Goal: Task Accomplishment & Management: Manage account settings

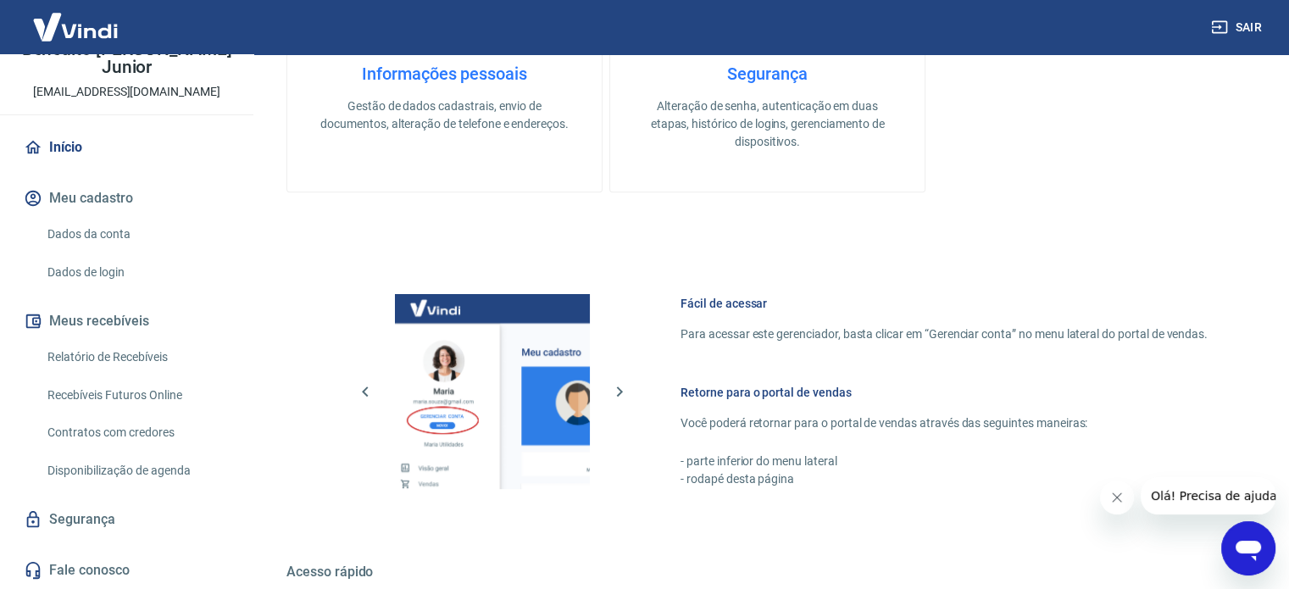
scroll to position [695, 0]
click at [132, 364] on link "Relatório de Recebíveis" at bounding box center [137, 357] width 192 height 35
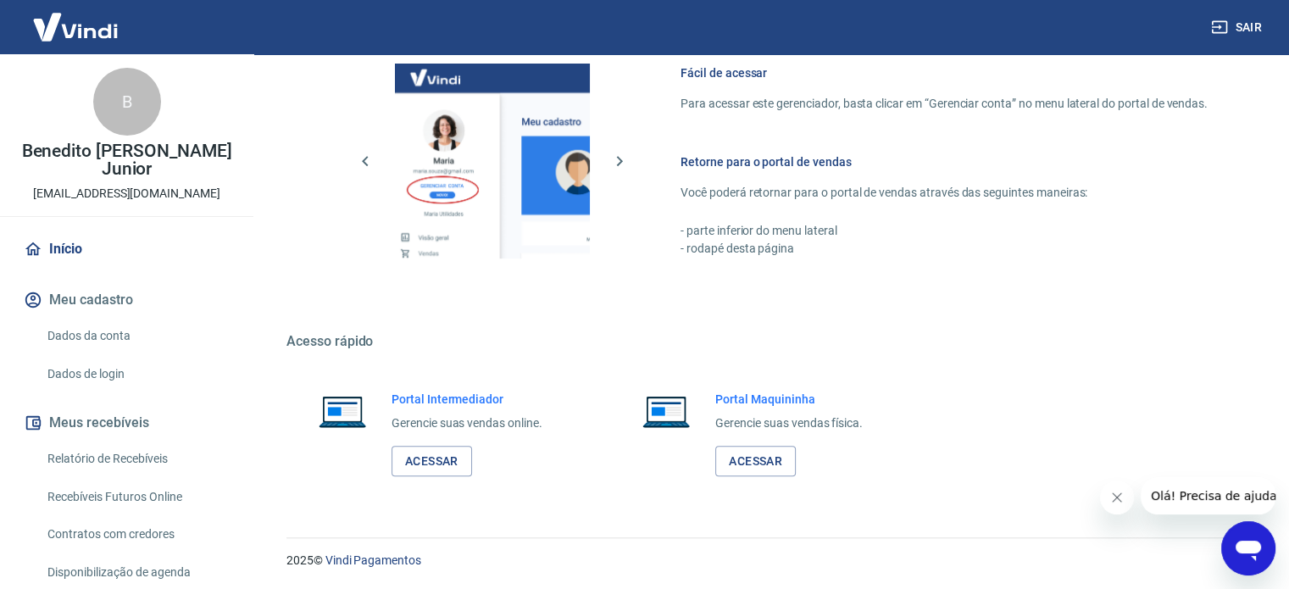
scroll to position [102, 0]
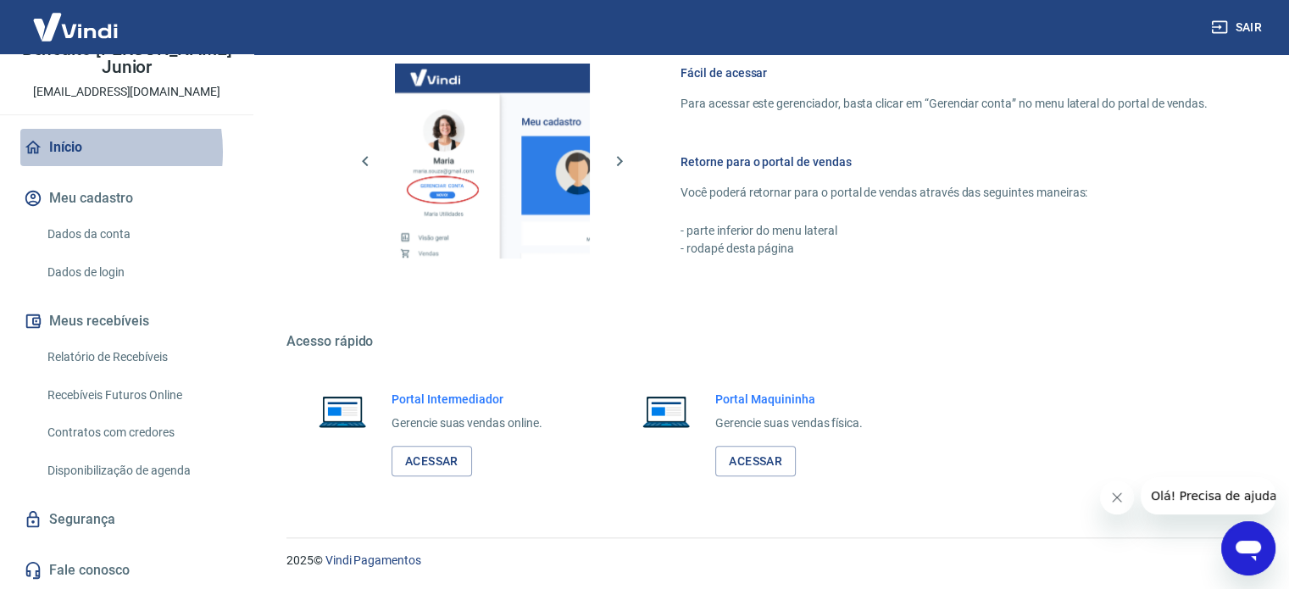
click at [62, 152] on link "Início" at bounding box center [126, 147] width 213 height 37
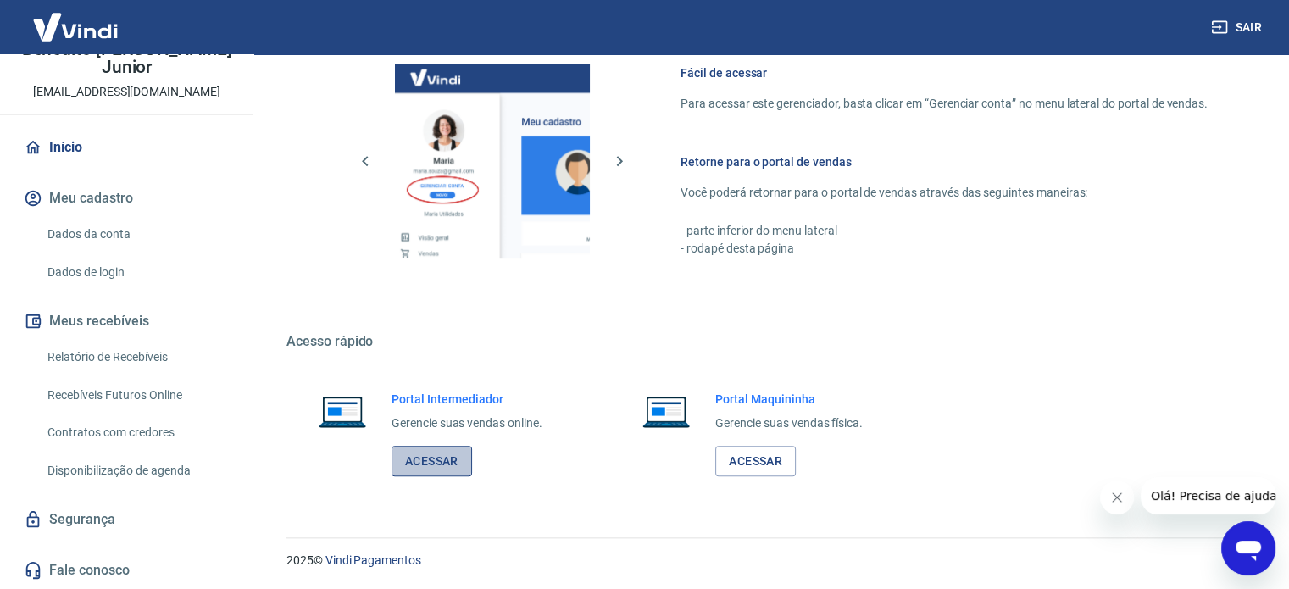
click at [430, 467] on link "Acessar" at bounding box center [432, 461] width 81 height 31
